Goal: Book appointment/travel/reservation

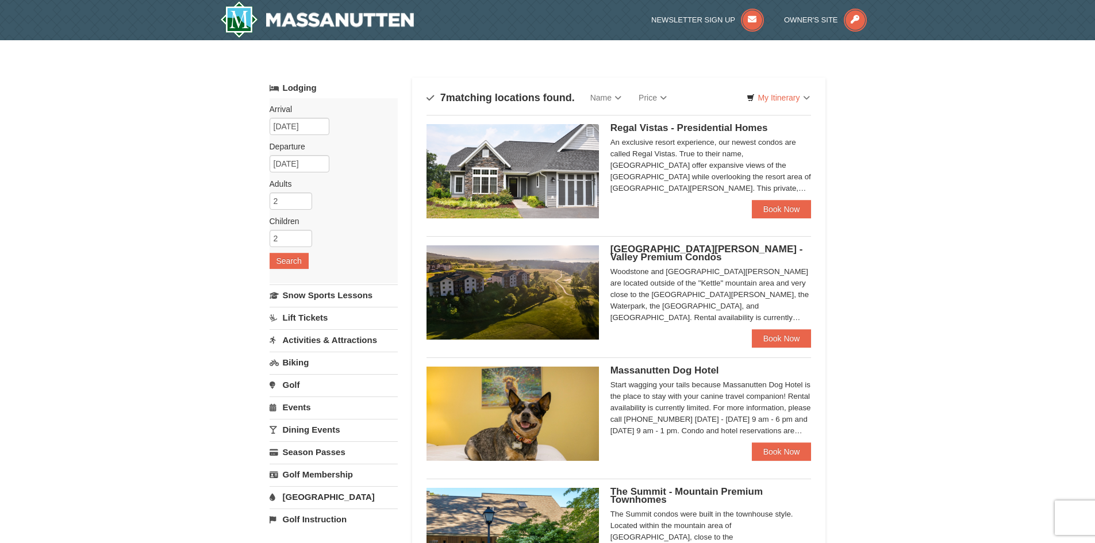
click at [357, 338] on link "Activities & Attractions" at bounding box center [333, 339] width 128 height 21
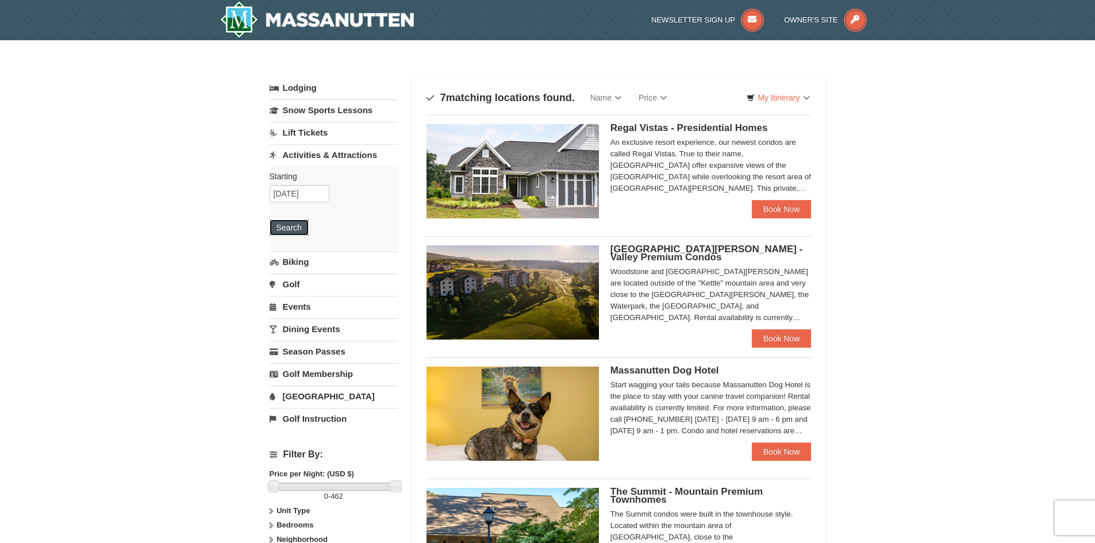
click at [286, 228] on button "Search" at bounding box center [288, 227] width 39 height 16
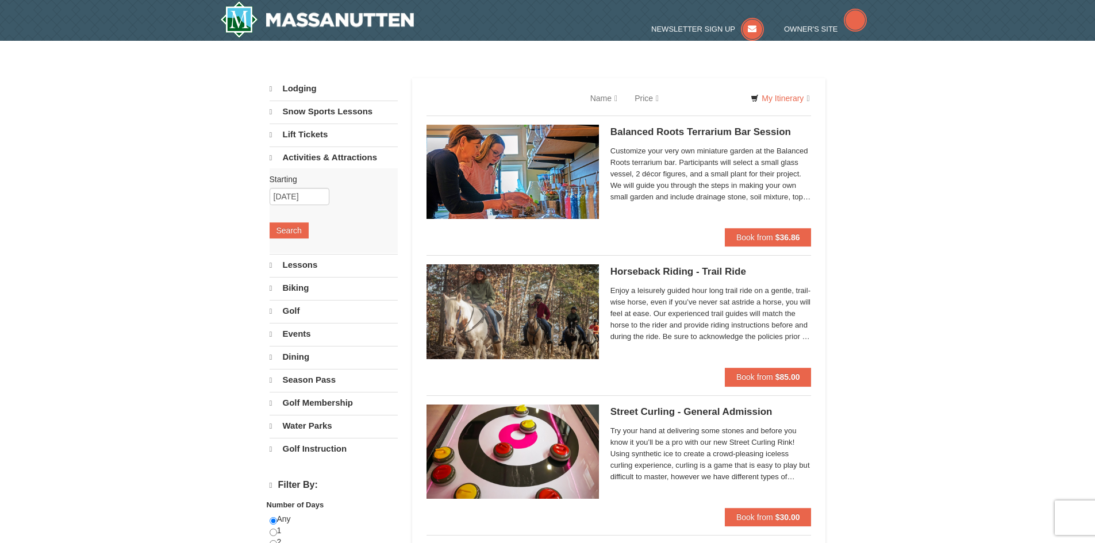
select select "10"
